Goal: Navigation & Orientation: Find specific page/section

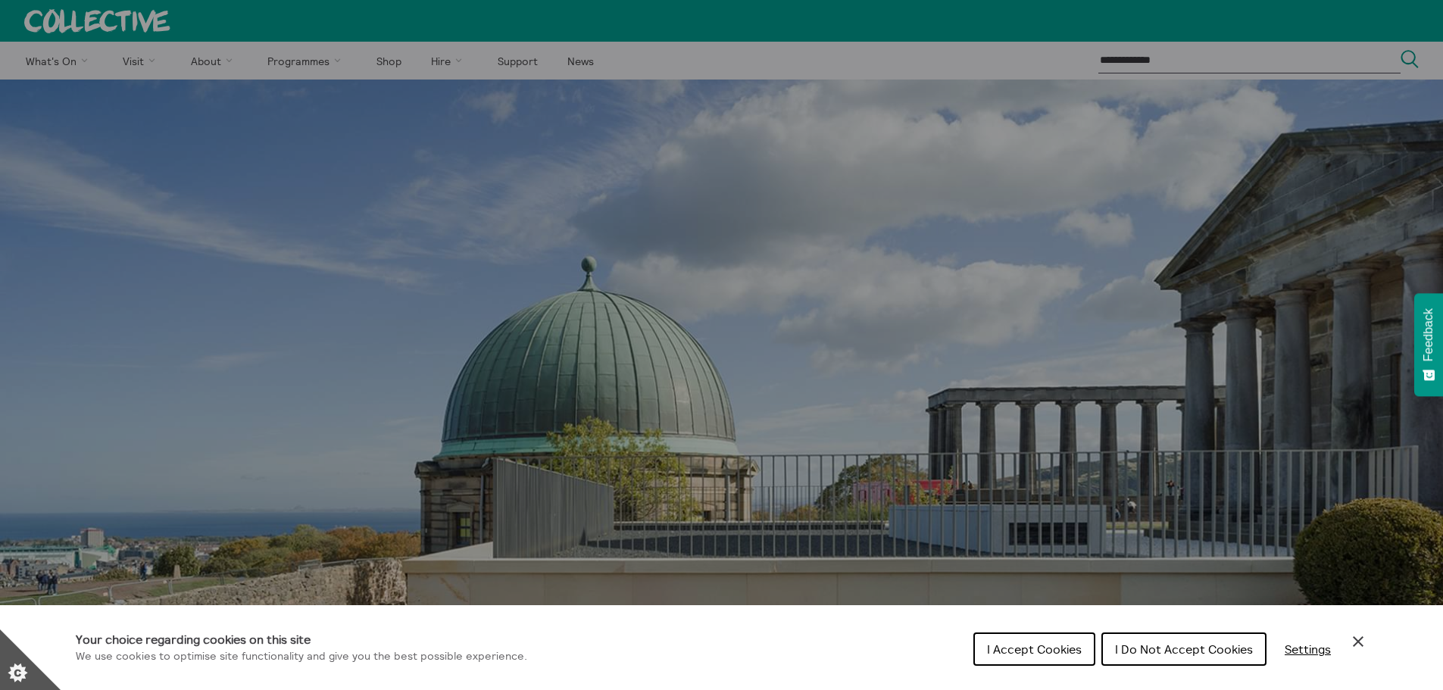
click at [1016, 640] on button "I Accept Cookies" at bounding box center [1034, 648] width 122 height 33
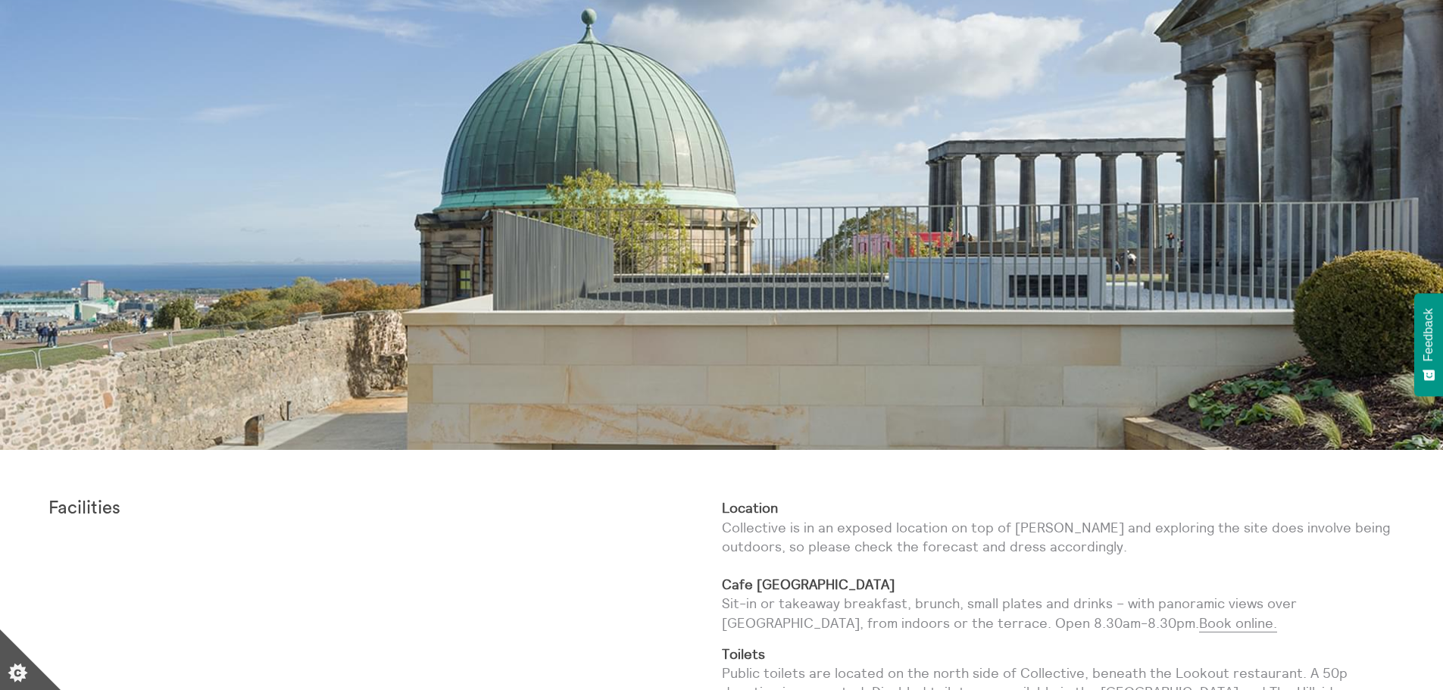
scroll to position [379, 0]
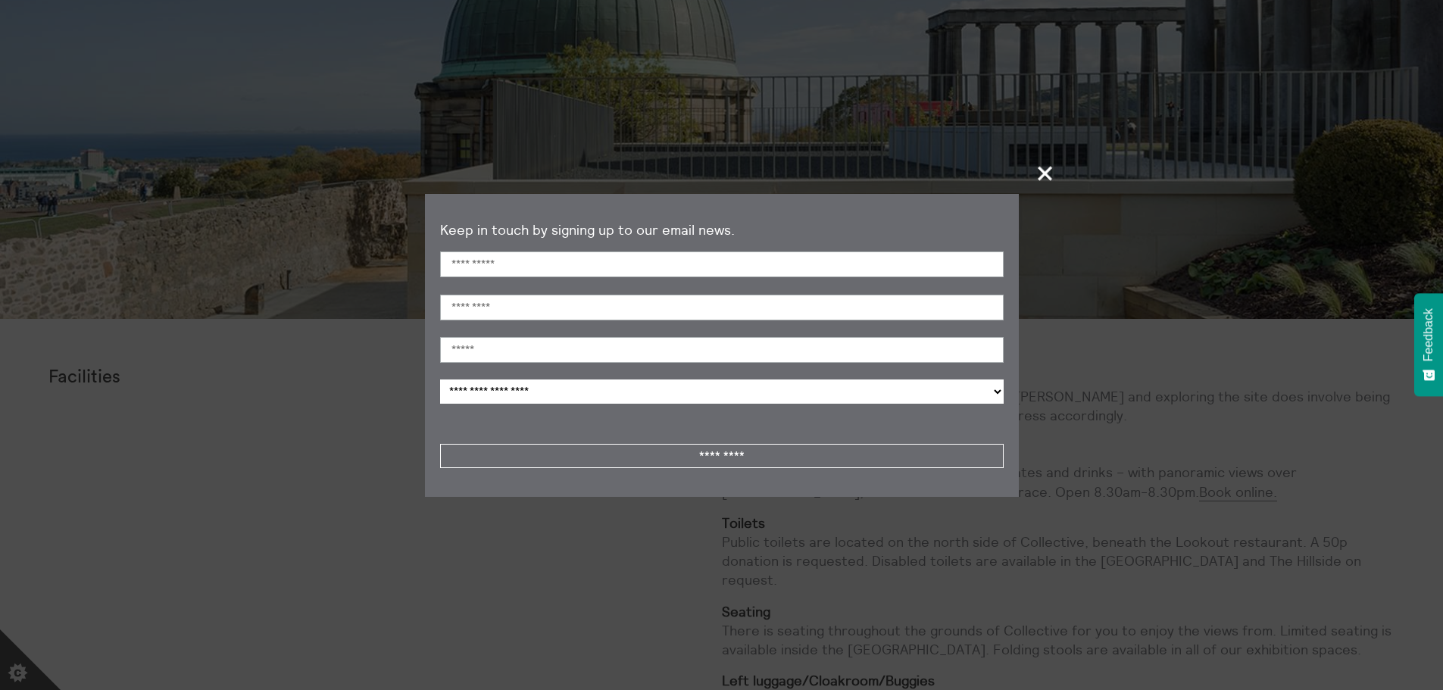
click at [1037, 173] on span "+" at bounding box center [1045, 173] width 45 height 45
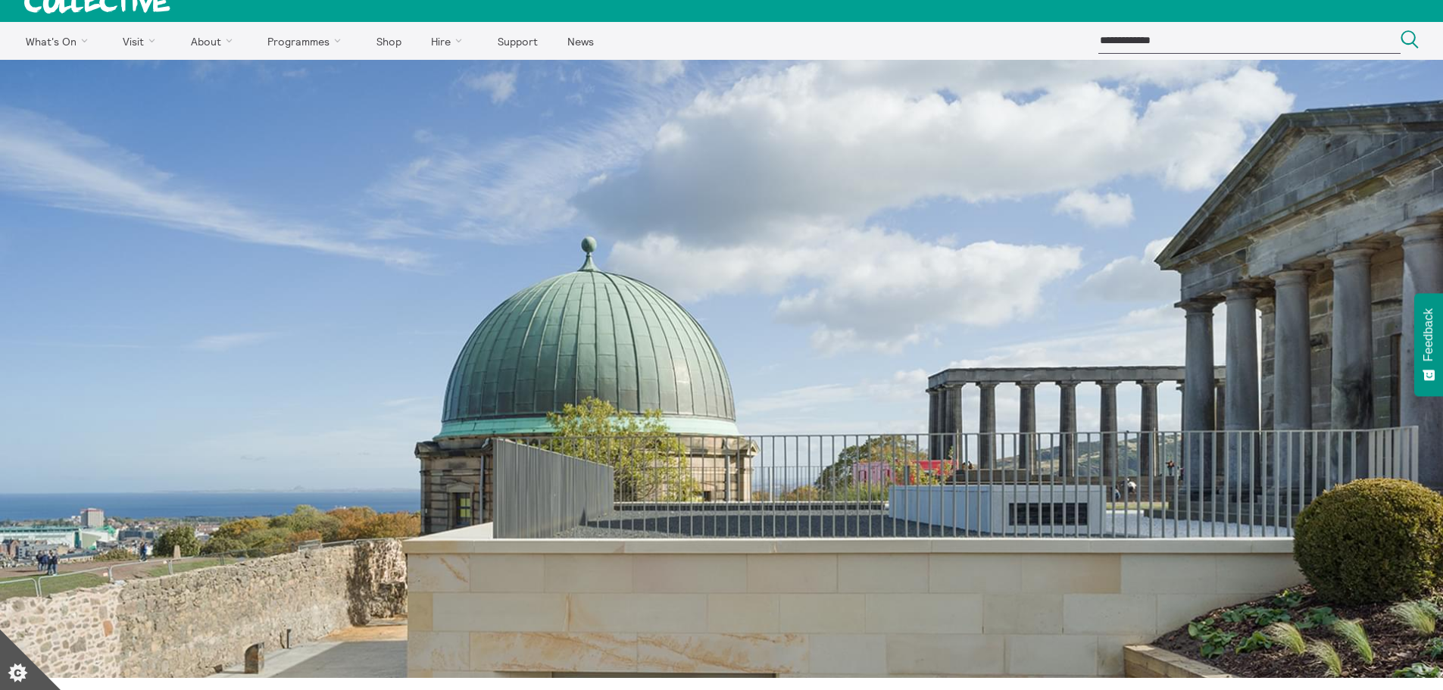
scroll to position [0, 0]
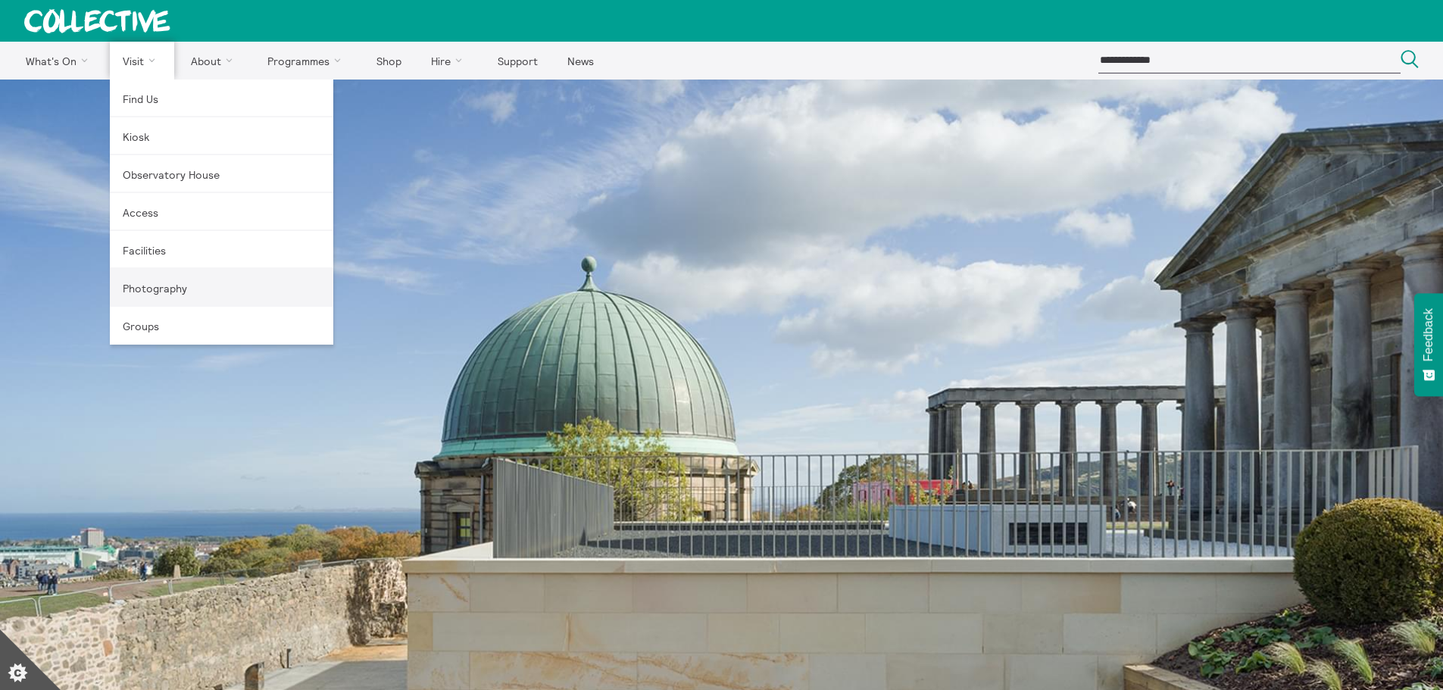
click at [149, 284] on link "Photography" at bounding box center [221, 288] width 223 height 38
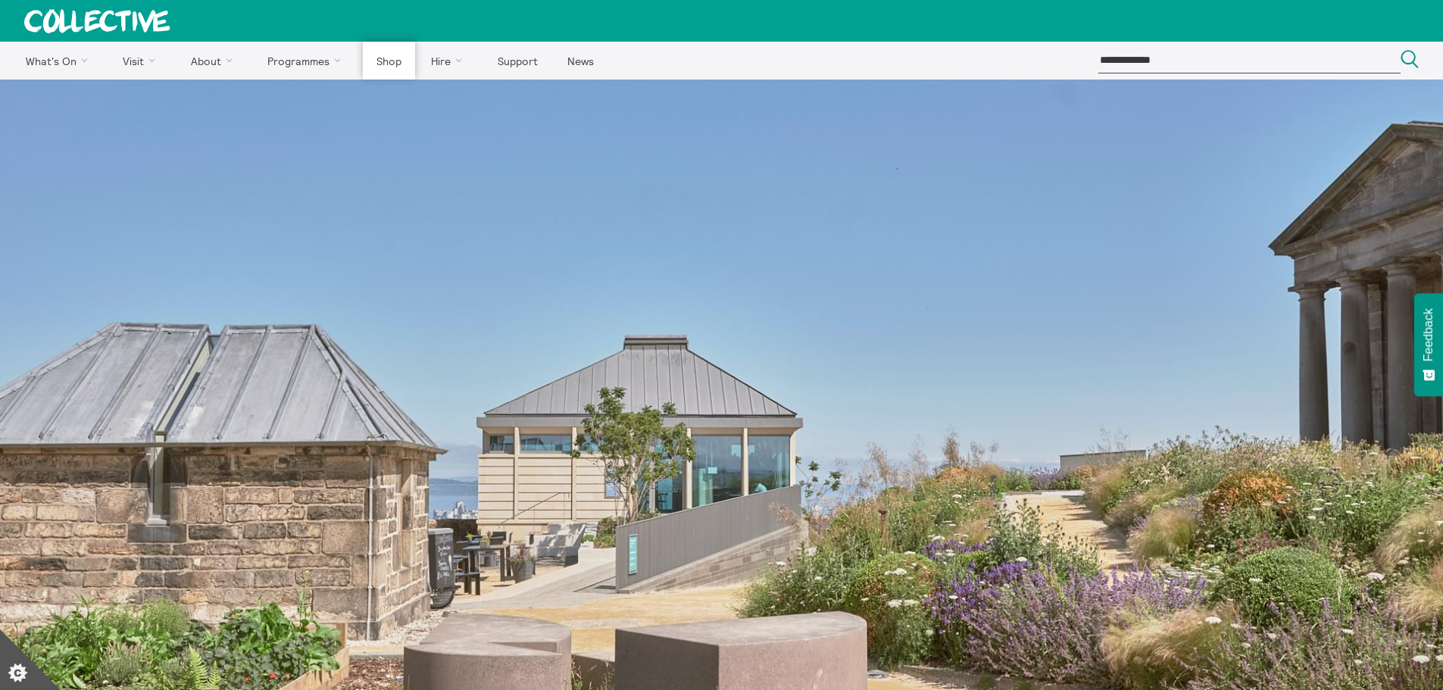
click at [378, 64] on link "Shop" at bounding box center [389, 61] width 52 height 38
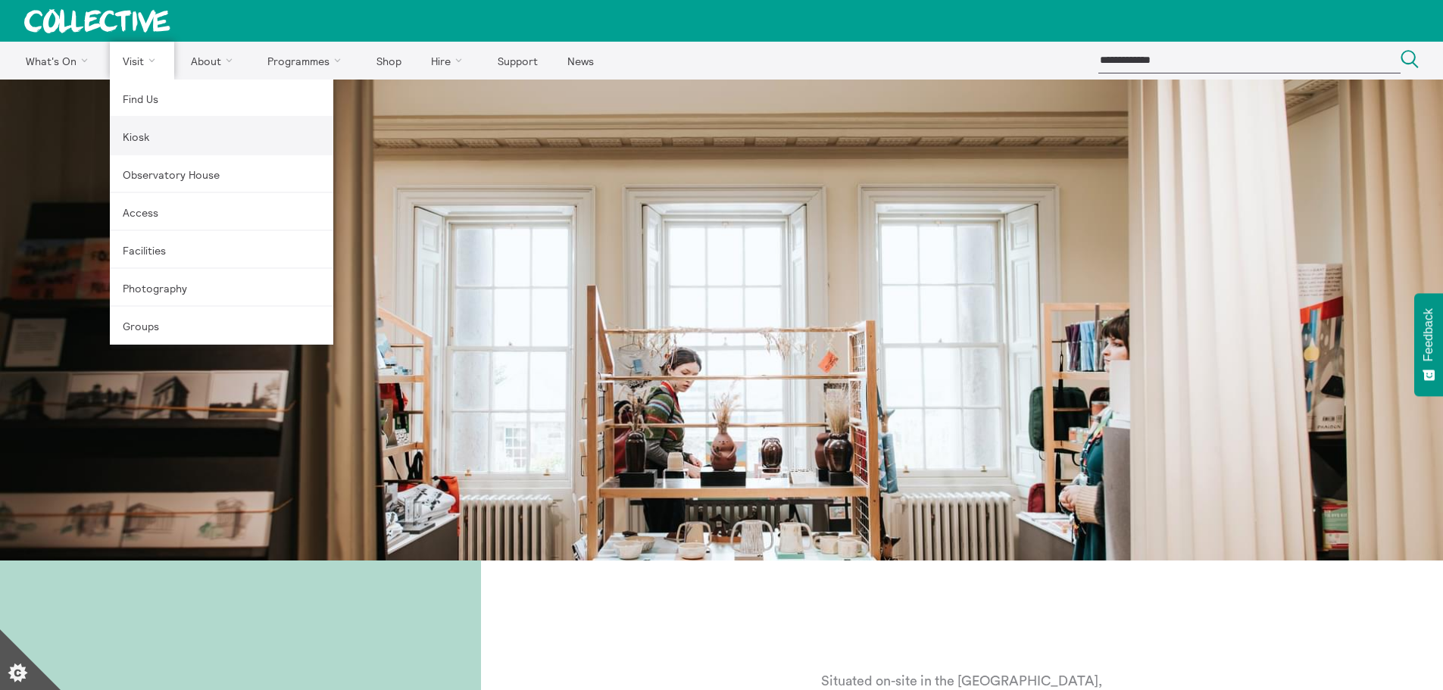
click at [132, 136] on link "Kiosk" at bounding box center [221, 136] width 223 height 38
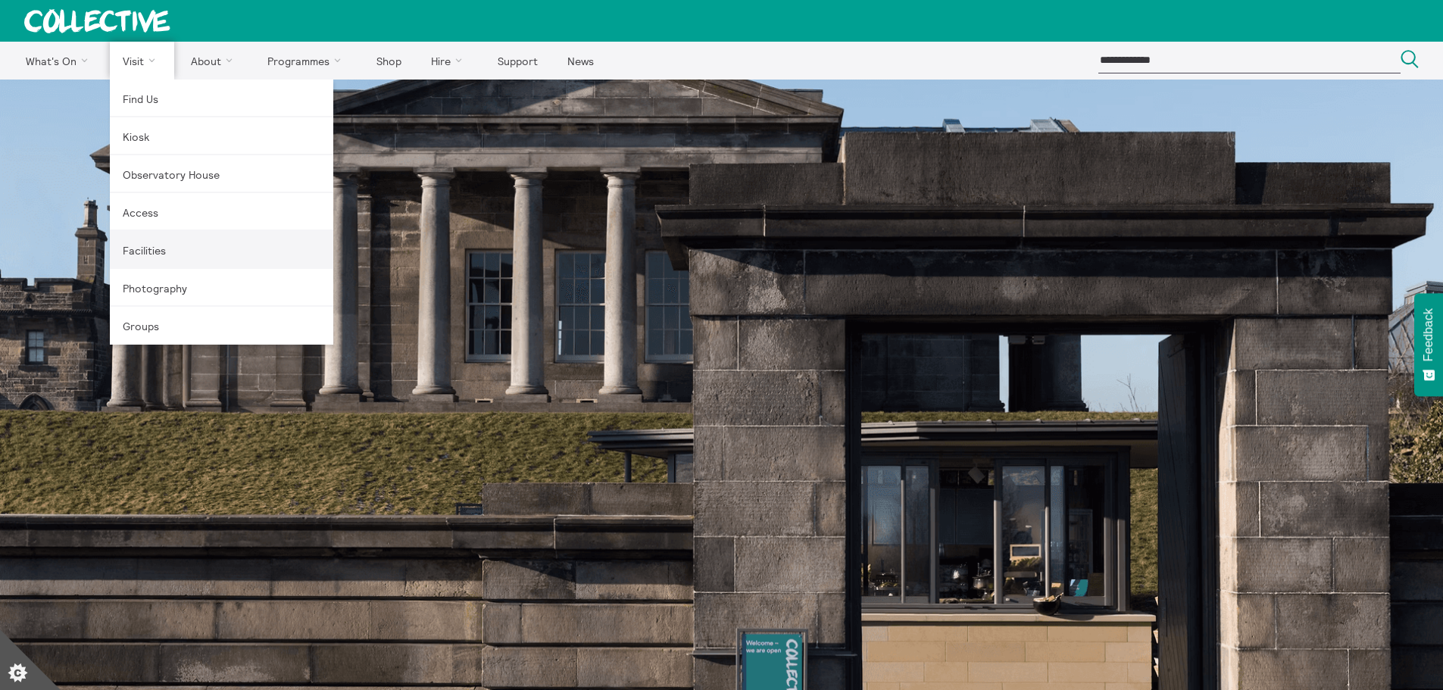
click at [169, 255] on link "Facilities" at bounding box center [221, 250] width 223 height 38
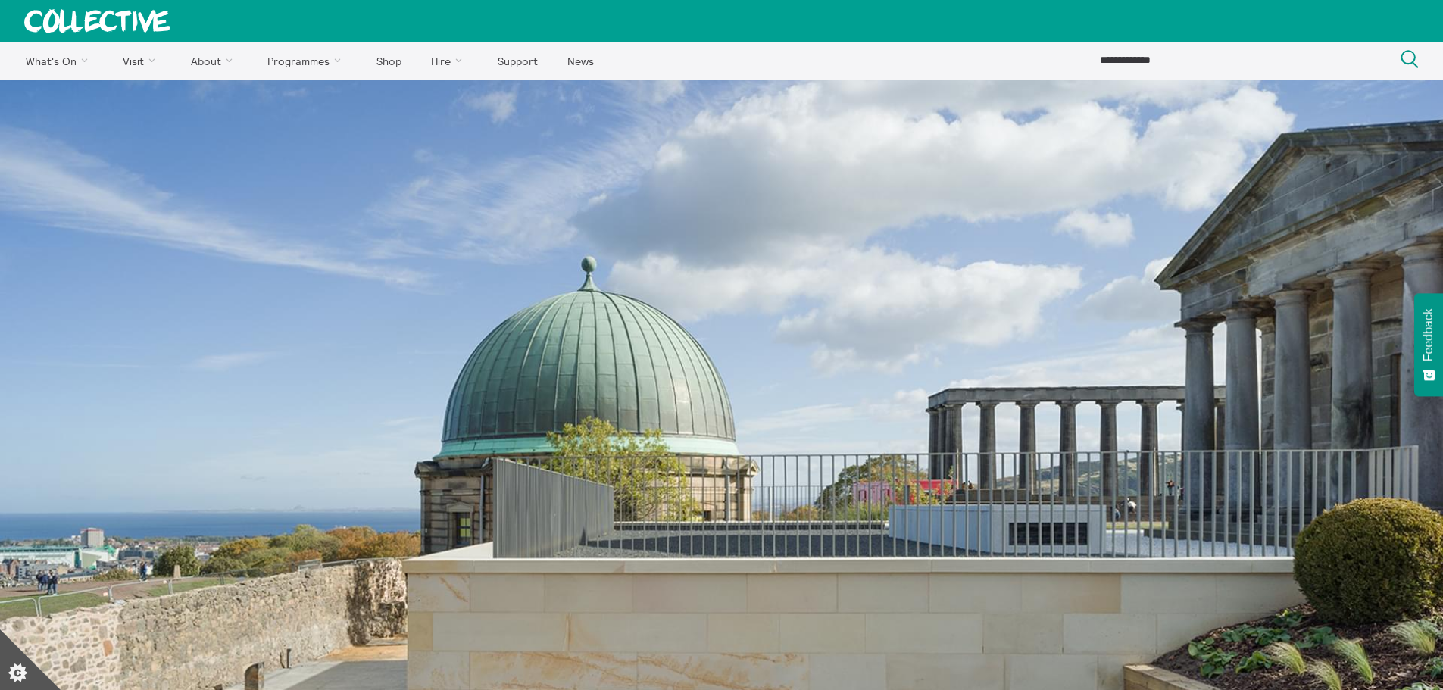
scroll to position [530, 0]
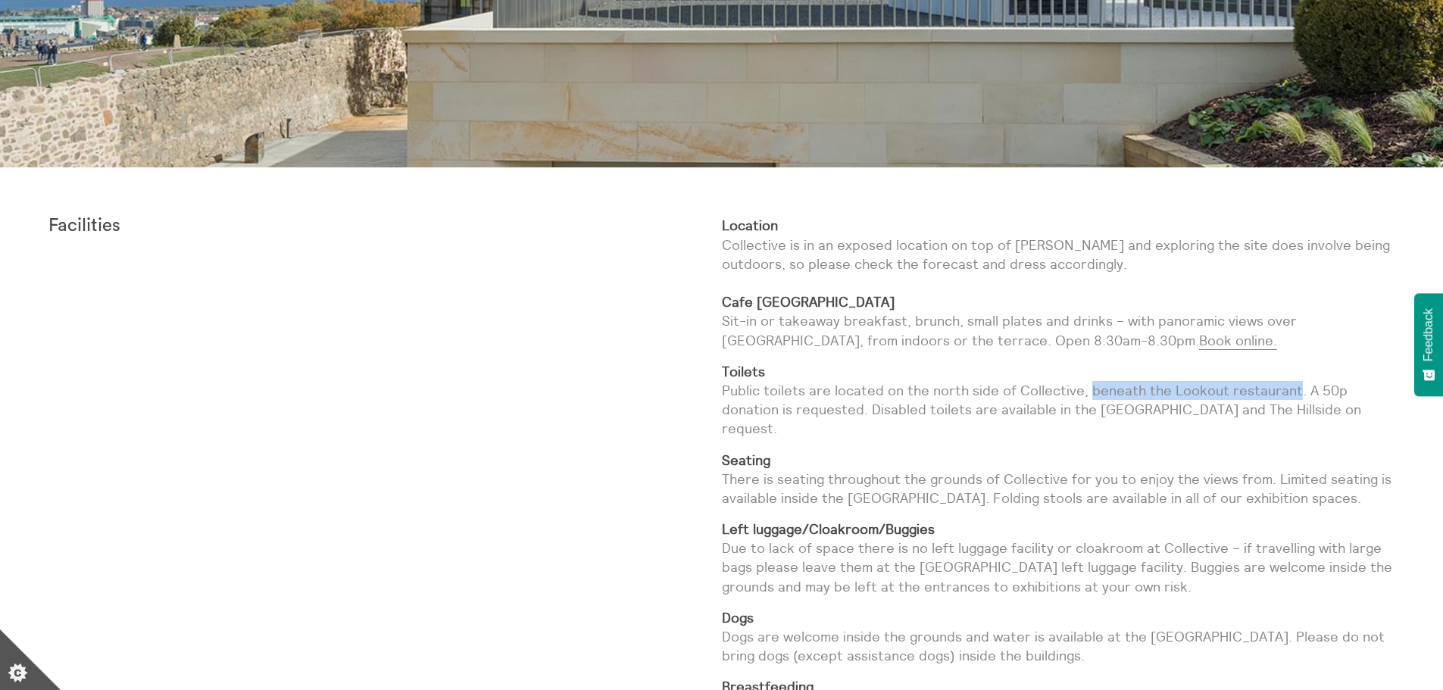
drag, startPoint x: 1085, startPoint y: 386, endPoint x: 1294, endPoint y: 390, distance: 209.1
click at [1294, 390] on p "Toilets Public toilets are located on the north side of Collective, beneath the…" at bounding box center [1058, 400] width 673 height 77
copy p "beneath the Lookout restaurant"
